Goal: Transaction & Acquisition: Purchase product/service

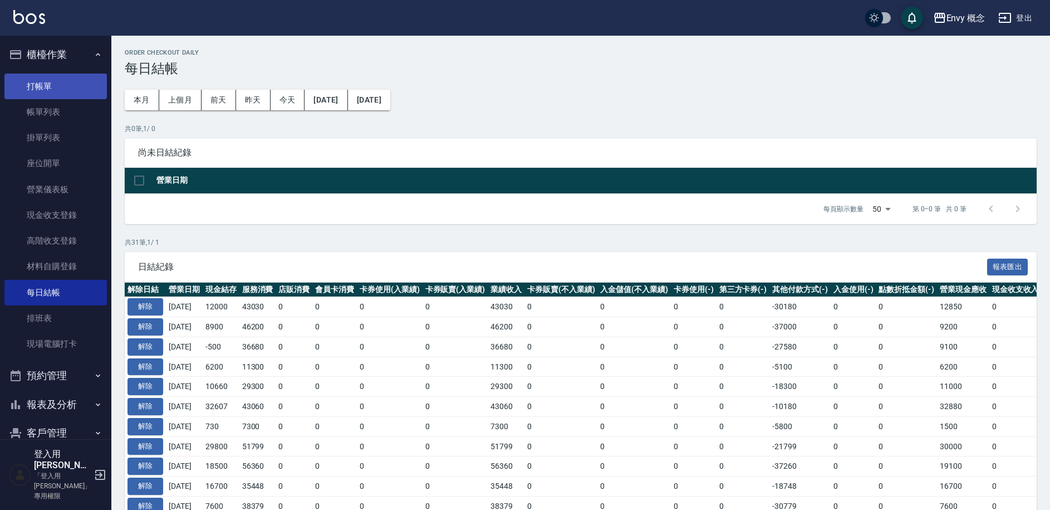
click at [49, 77] on link "打帳單" at bounding box center [55, 87] width 102 height 26
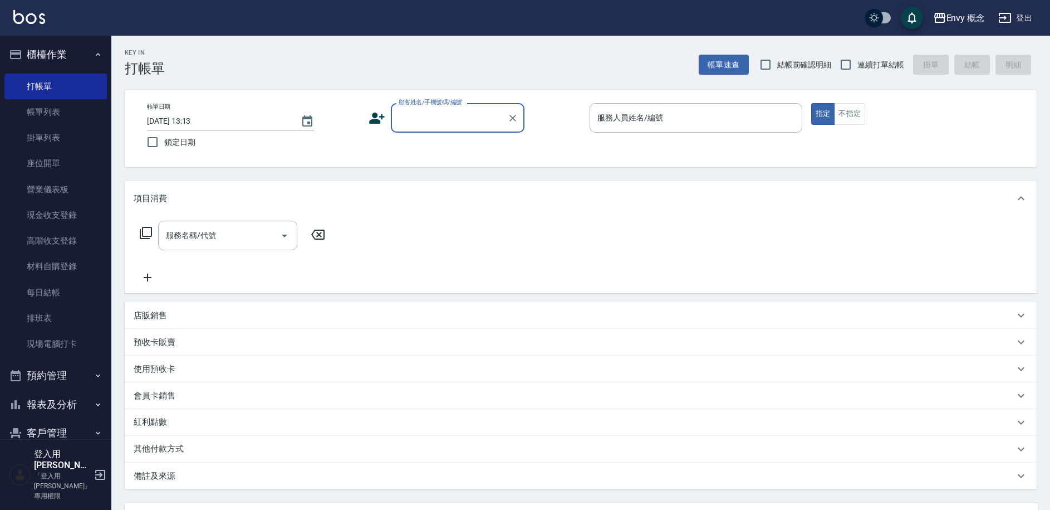
click at [428, 119] on input "顧客姓名/手機號碼/編號" at bounding box center [449, 117] width 107 height 19
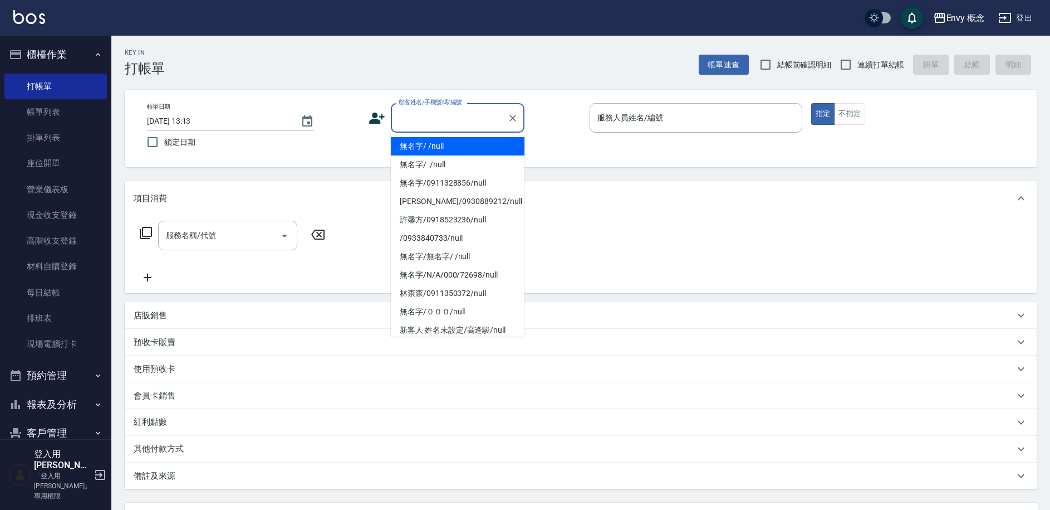
click at [440, 141] on li "無名字/ /null" at bounding box center [458, 146] width 134 height 18
type input "無名字/ /null"
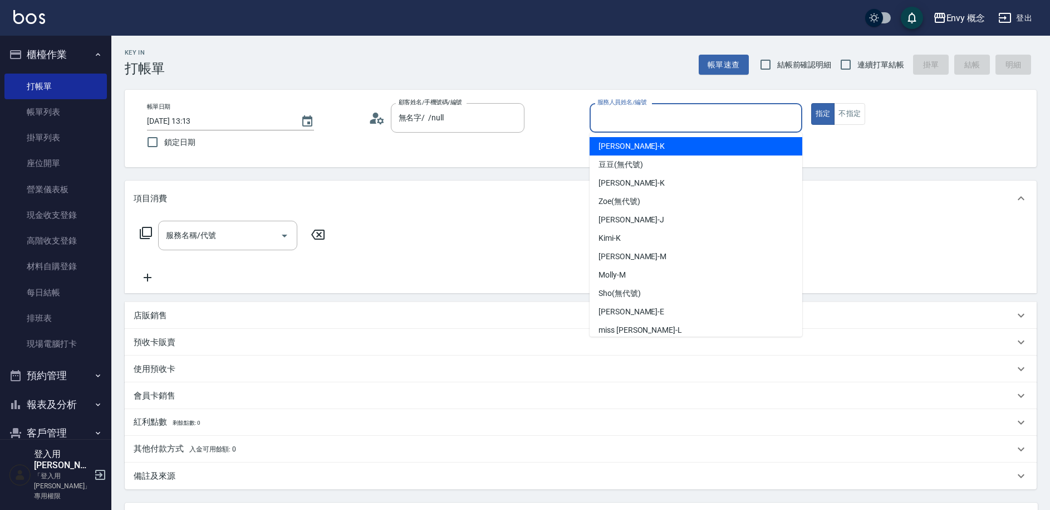
click at [601, 111] on input "服務人員姓名/編號" at bounding box center [696, 117] width 203 height 19
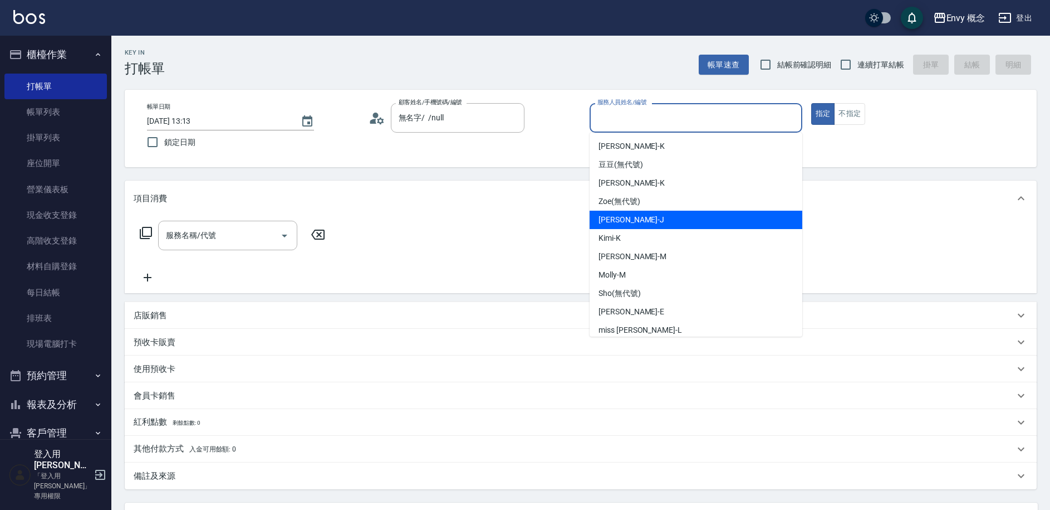
click at [636, 226] on div "[PERSON_NAME]" at bounding box center [696, 220] width 213 height 18
type input "[PERSON_NAME]"
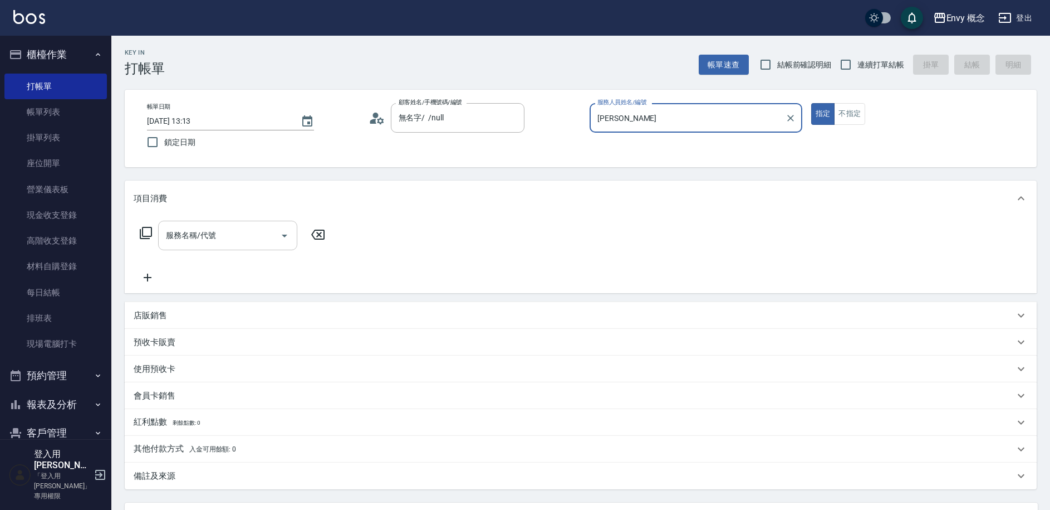
click at [237, 236] on input "服務名稱/代號" at bounding box center [219, 235] width 112 height 19
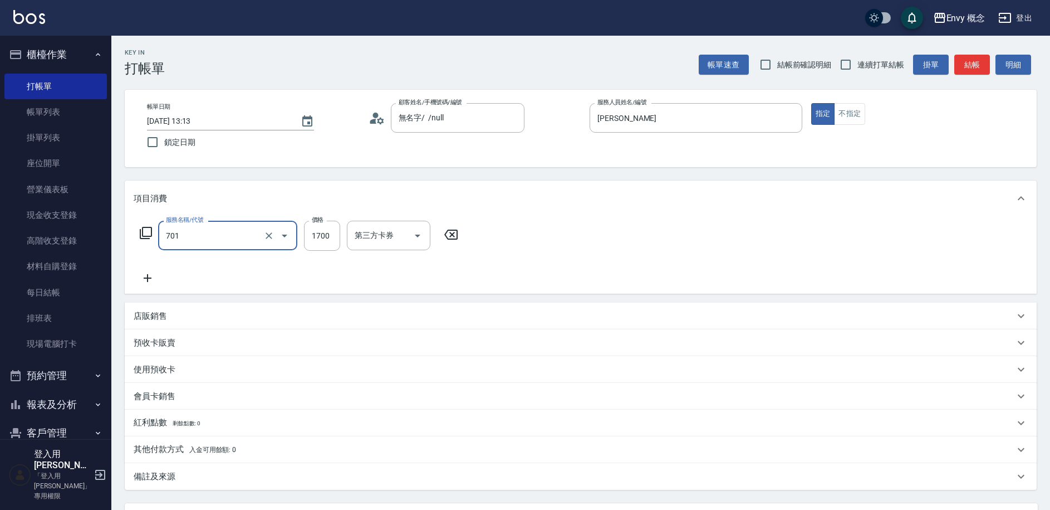
type input "701 染髮(701)"
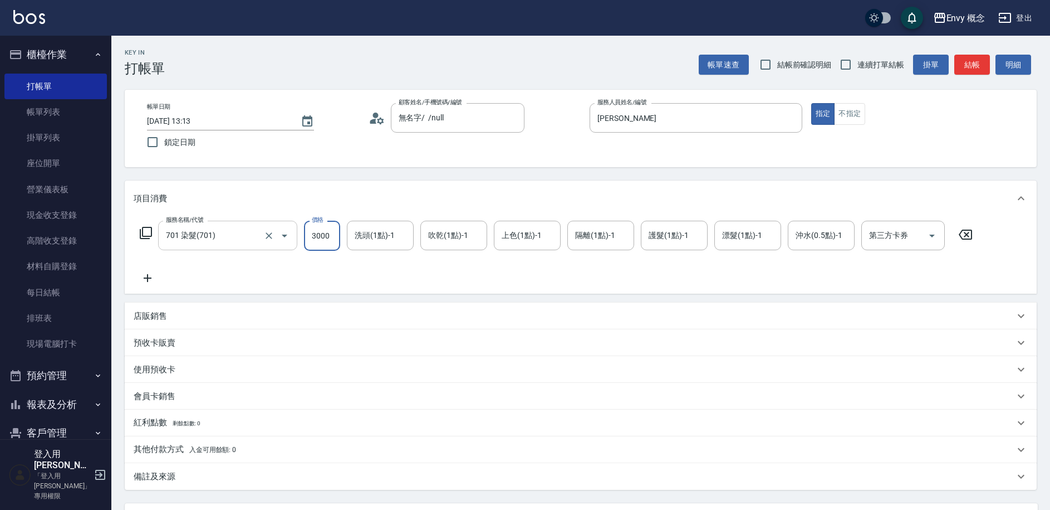
scroll to position [106, 0]
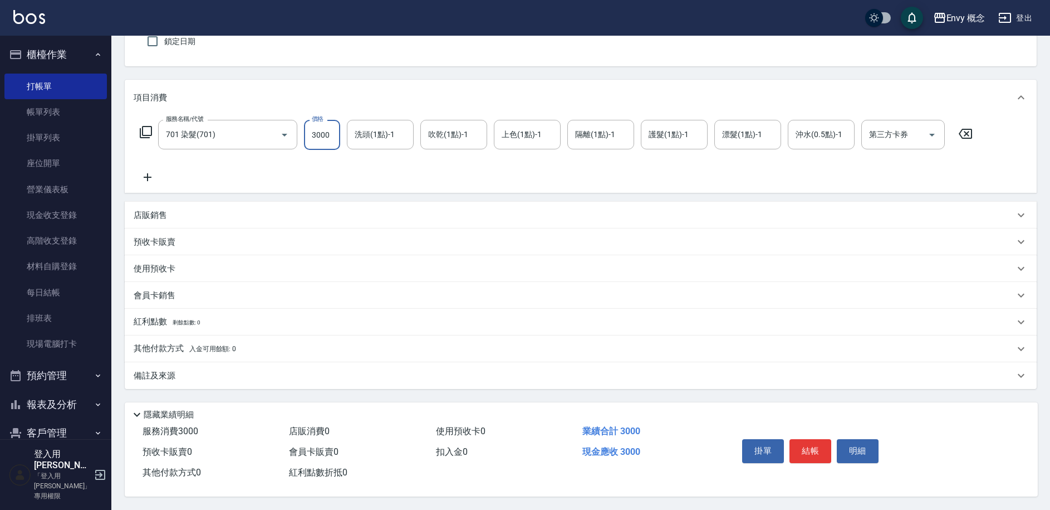
type input "3000"
click at [215, 345] on span "入金可用餘額: 0" at bounding box center [212, 349] width 47 height 8
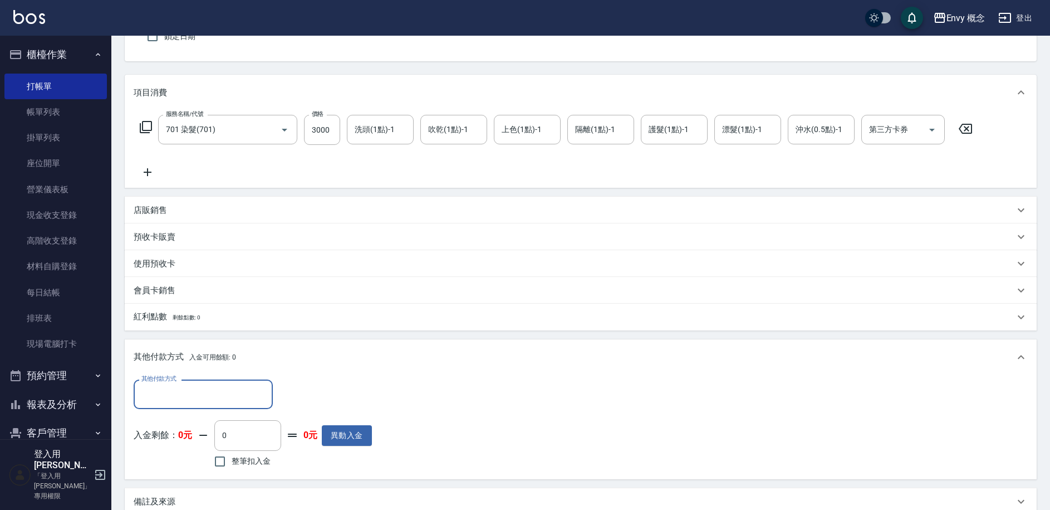
scroll to position [0, 0]
click at [228, 397] on input "其他付款方式" at bounding box center [203, 393] width 129 height 19
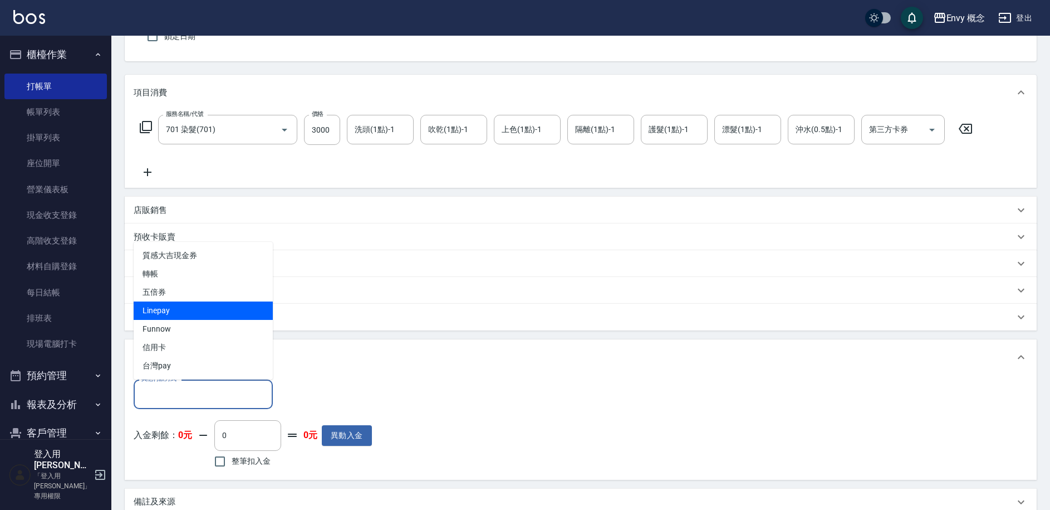
click at [207, 316] on span "Linepay" at bounding box center [203, 310] width 139 height 18
type input "Linepay"
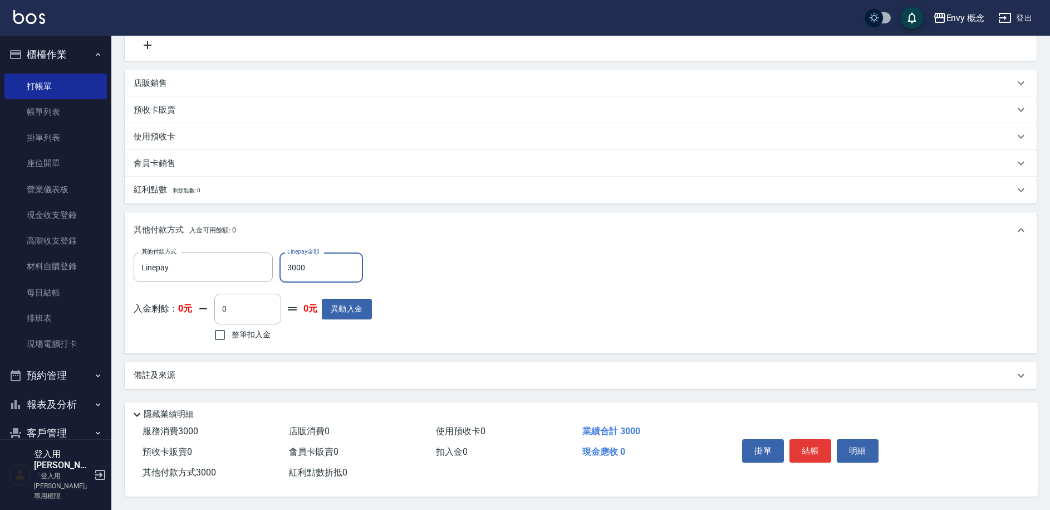
scroll to position [238, 0]
type input "3000"
click at [809, 452] on button "結帳" at bounding box center [811, 450] width 42 height 23
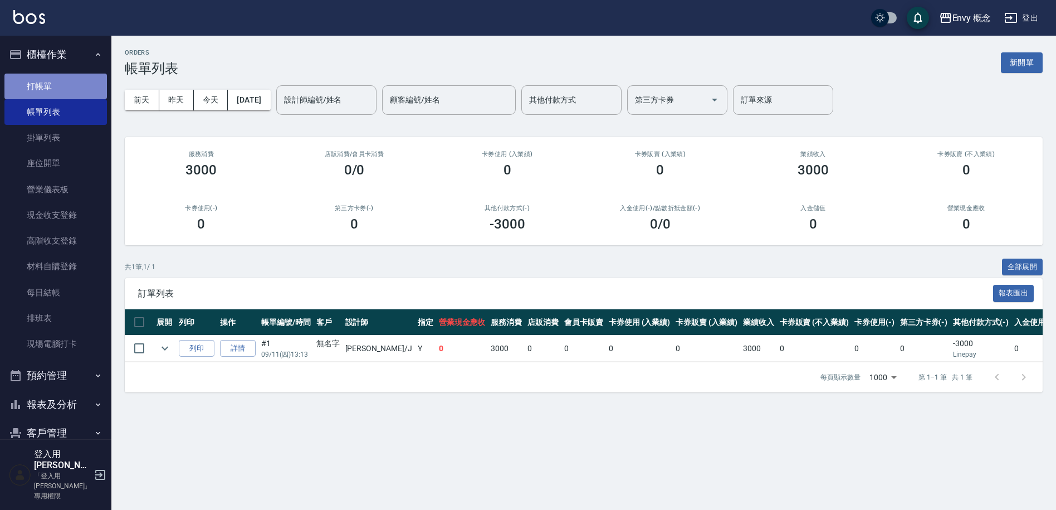
click at [72, 77] on link "打帳單" at bounding box center [55, 87] width 102 height 26
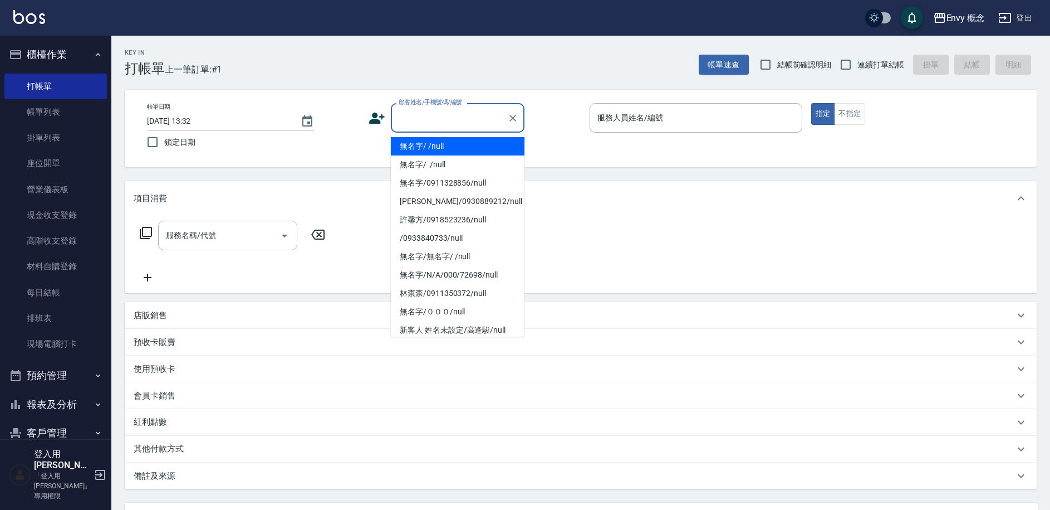
click at [408, 118] on input "顧客姓名/手機號碼/編號" at bounding box center [449, 117] width 107 height 19
click at [434, 146] on li "無名字/ /null" at bounding box center [458, 146] width 134 height 18
type input "無名字/ /null"
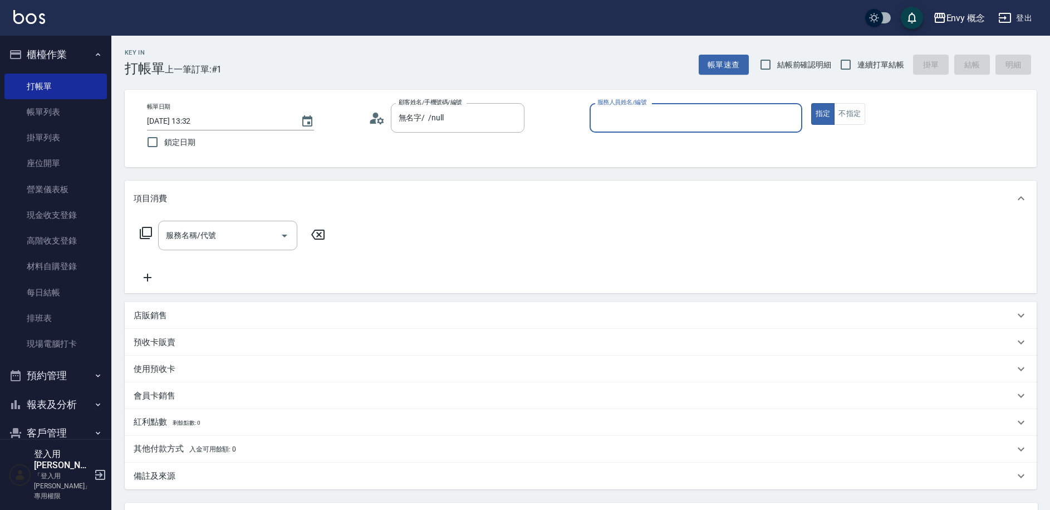
click at [644, 117] on input "服務人員姓名/編號" at bounding box center [696, 117] width 203 height 19
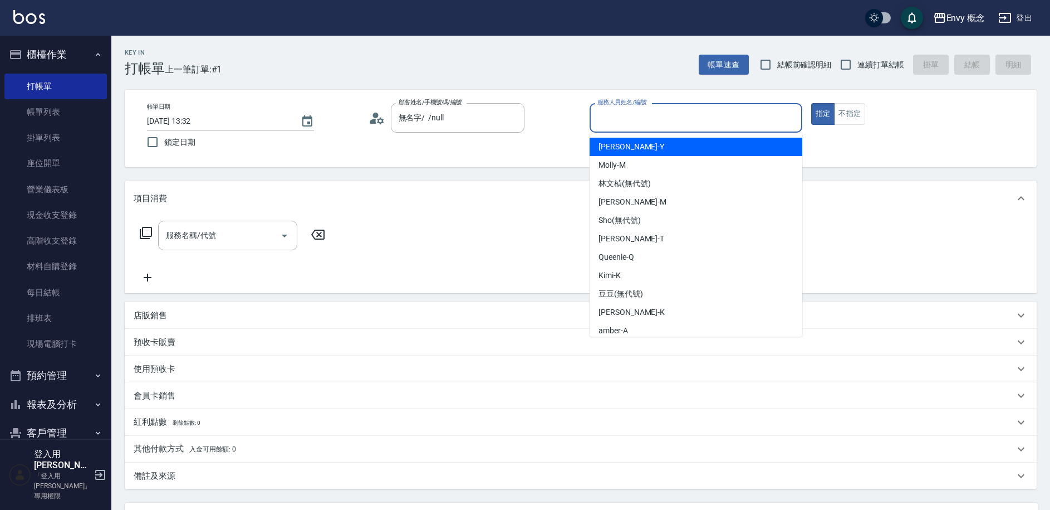
scroll to position [99, 0]
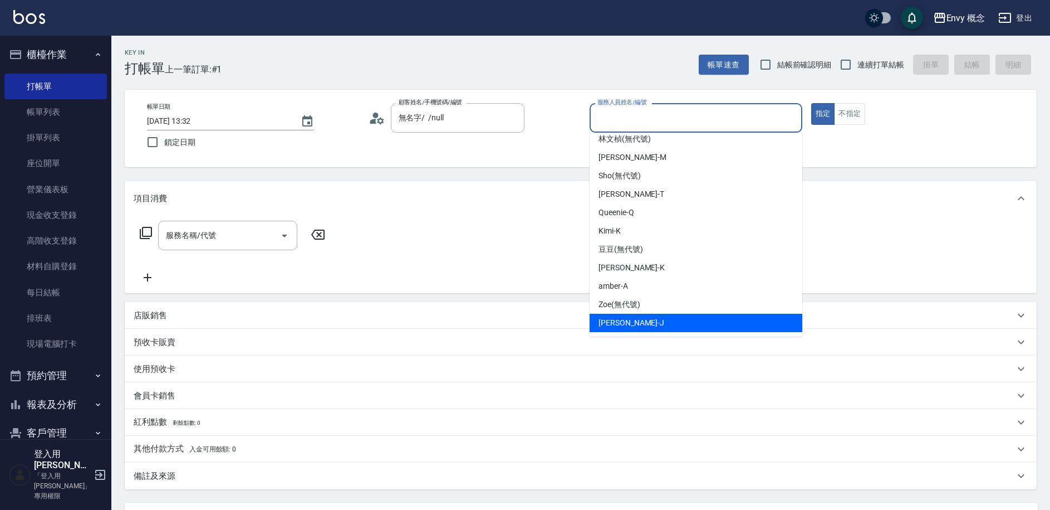
click at [613, 317] on span "[PERSON_NAME]" at bounding box center [632, 323] width 66 height 12
type input "[PERSON_NAME]"
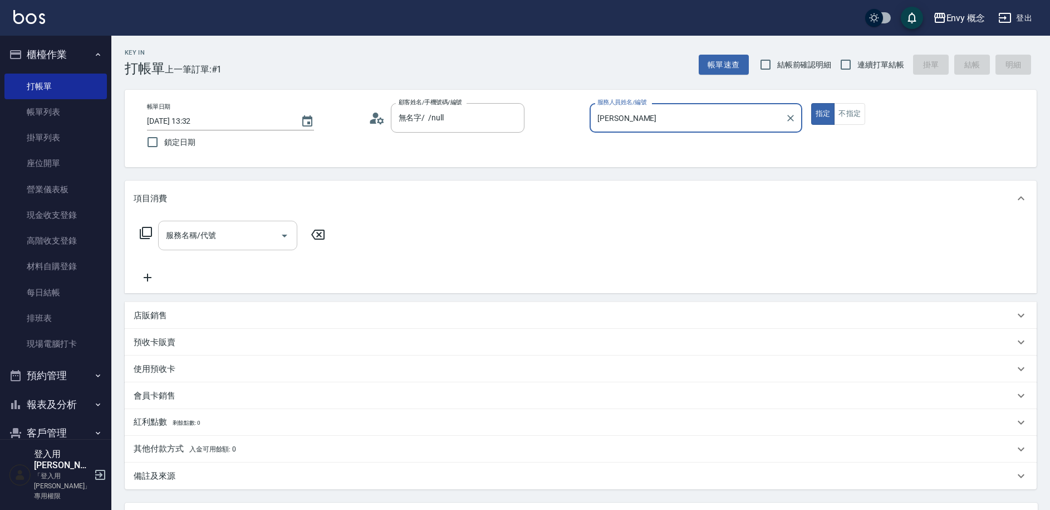
click at [246, 228] on input "服務名稱/代號" at bounding box center [219, 235] width 112 height 19
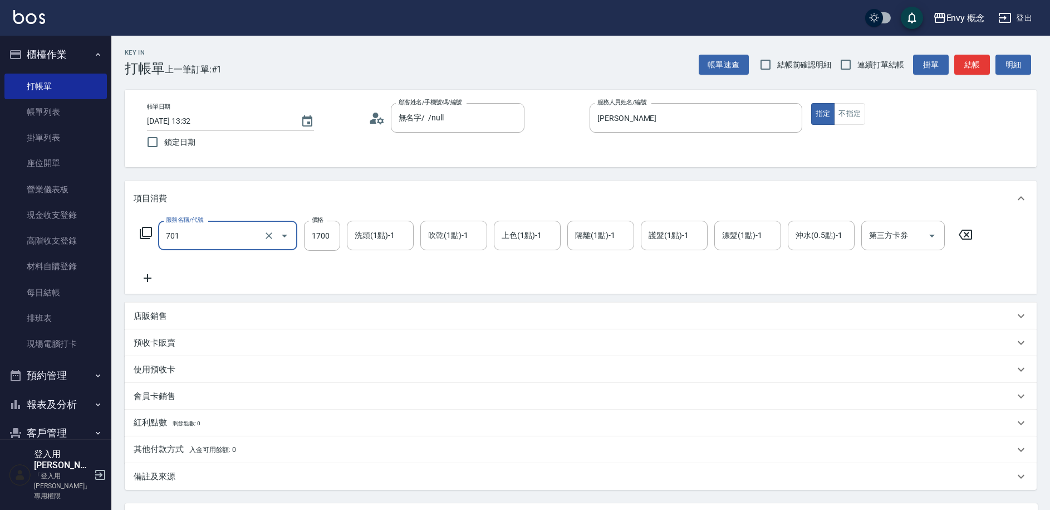
type input "701 染髮(701)"
type input "3000"
click at [145, 450] on p "其他付款方式 入金可用餘額: 0" at bounding box center [185, 449] width 102 height 12
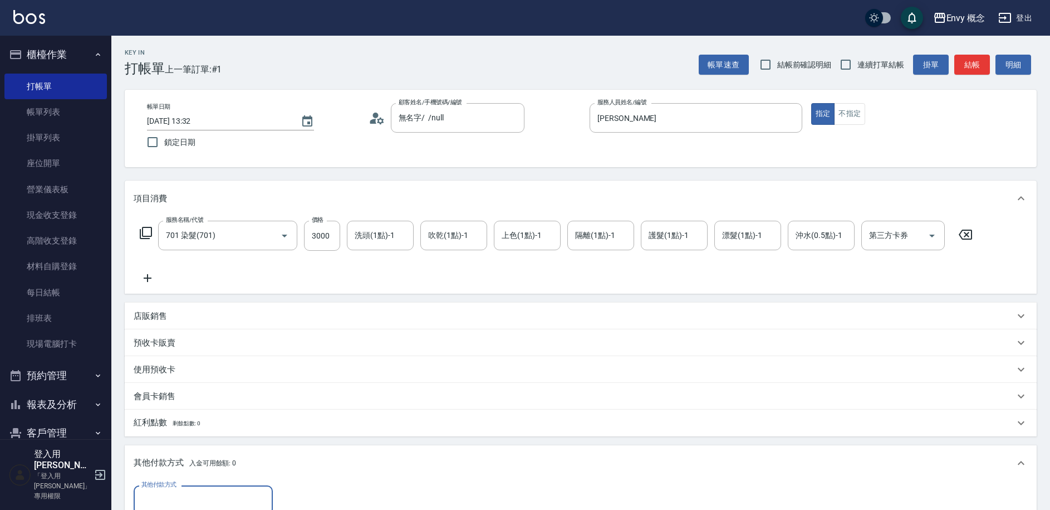
scroll to position [0, 0]
click at [169, 502] on input "其他付款方式" at bounding box center [203, 499] width 129 height 19
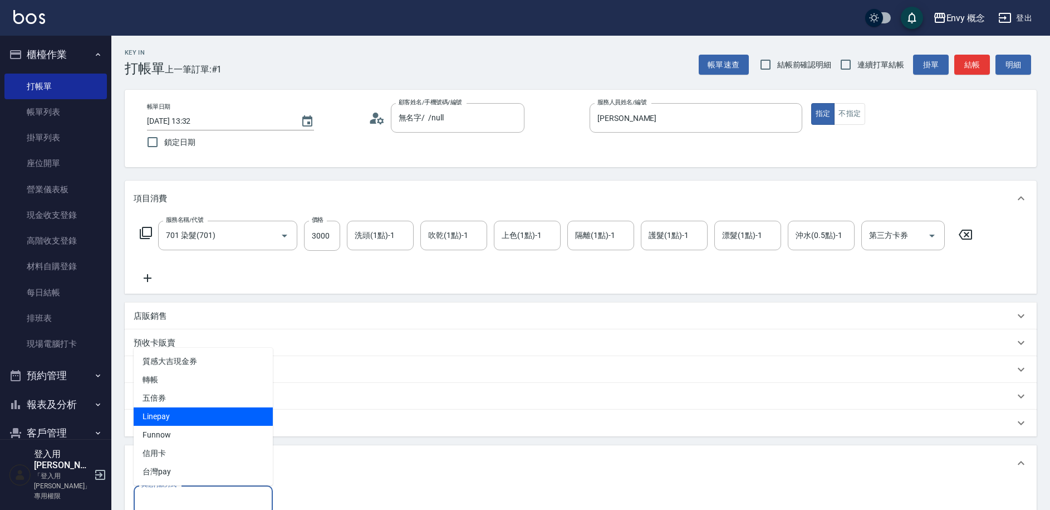
click at [185, 422] on span "Linepay" at bounding box center [203, 416] width 139 height 18
type input "Linepay"
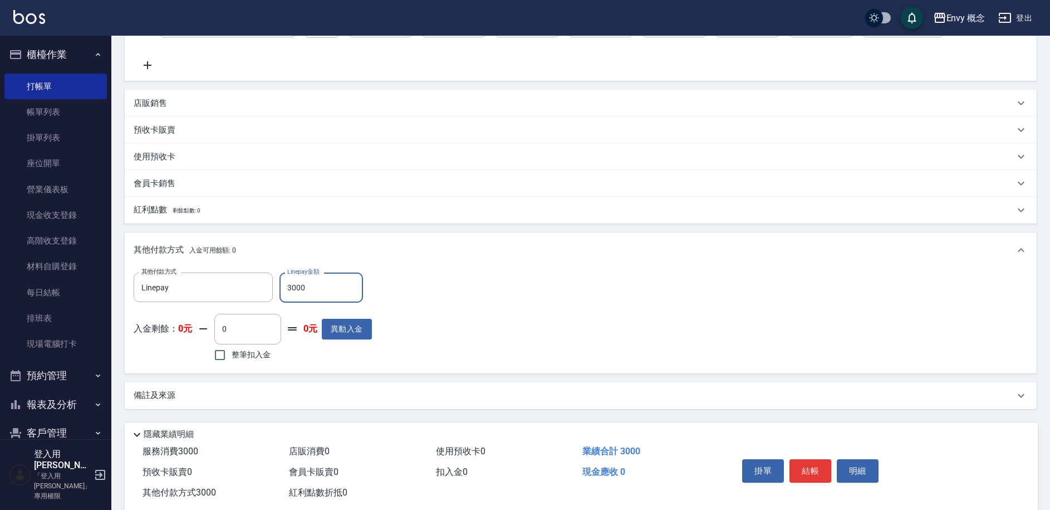
scroll to position [238, 0]
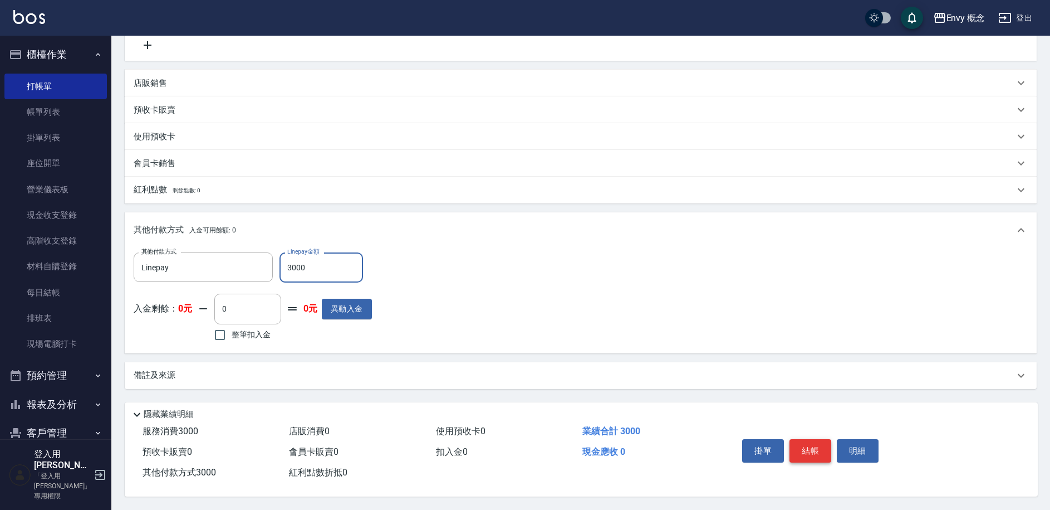
type input "3000"
click at [801, 444] on button "結帳" at bounding box center [811, 450] width 42 height 23
